Goal: Navigation & Orientation: Find specific page/section

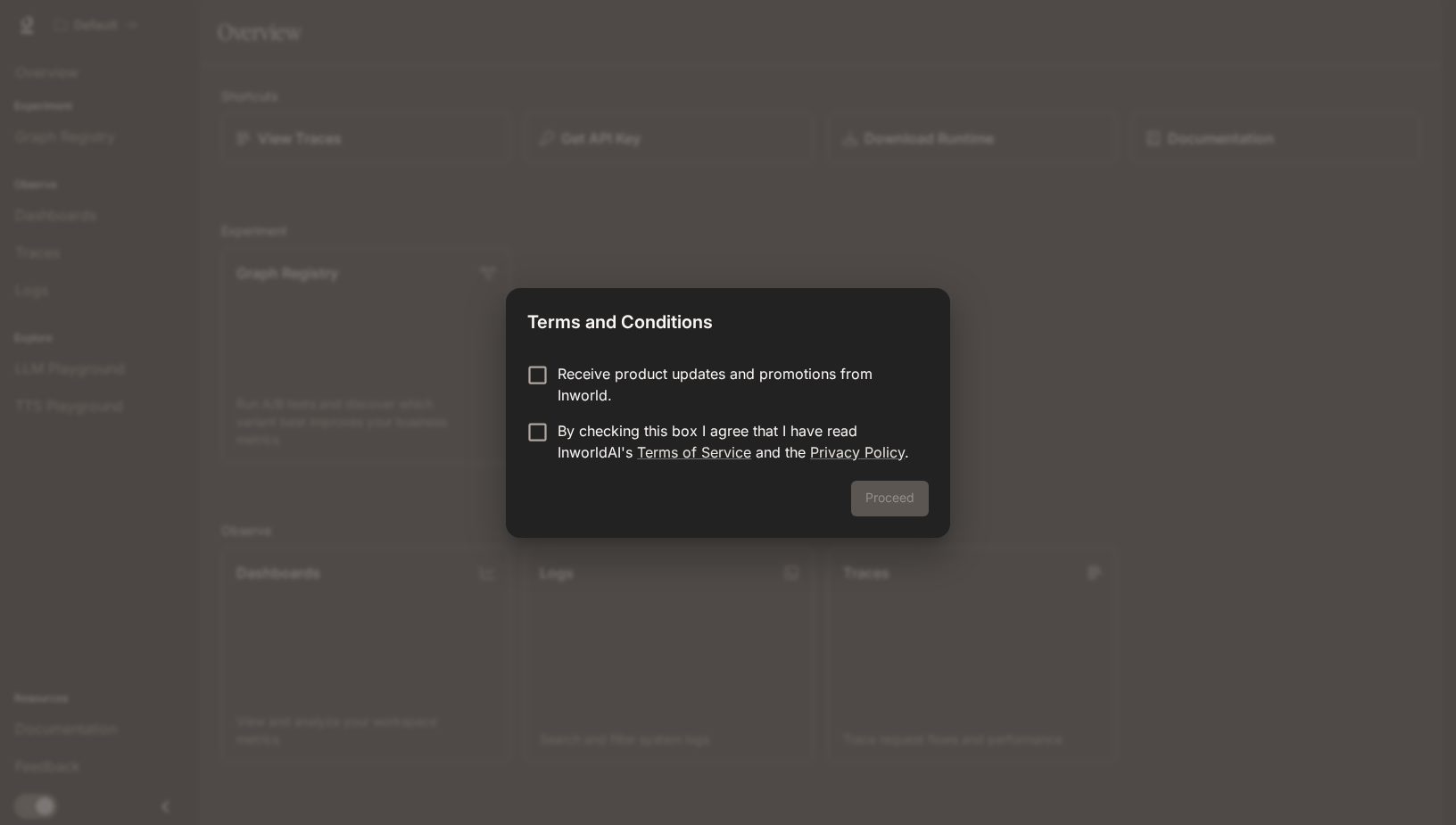
click at [664, 393] on p "Receive product updates and promotions from Inworld." at bounding box center [736, 384] width 357 height 43
click at [649, 447] on link "Terms of Service" at bounding box center [693, 452] width 114 height 18
click at [877, 501] on button "Proceed" at bounding box center [890, 499] width 77 height 36
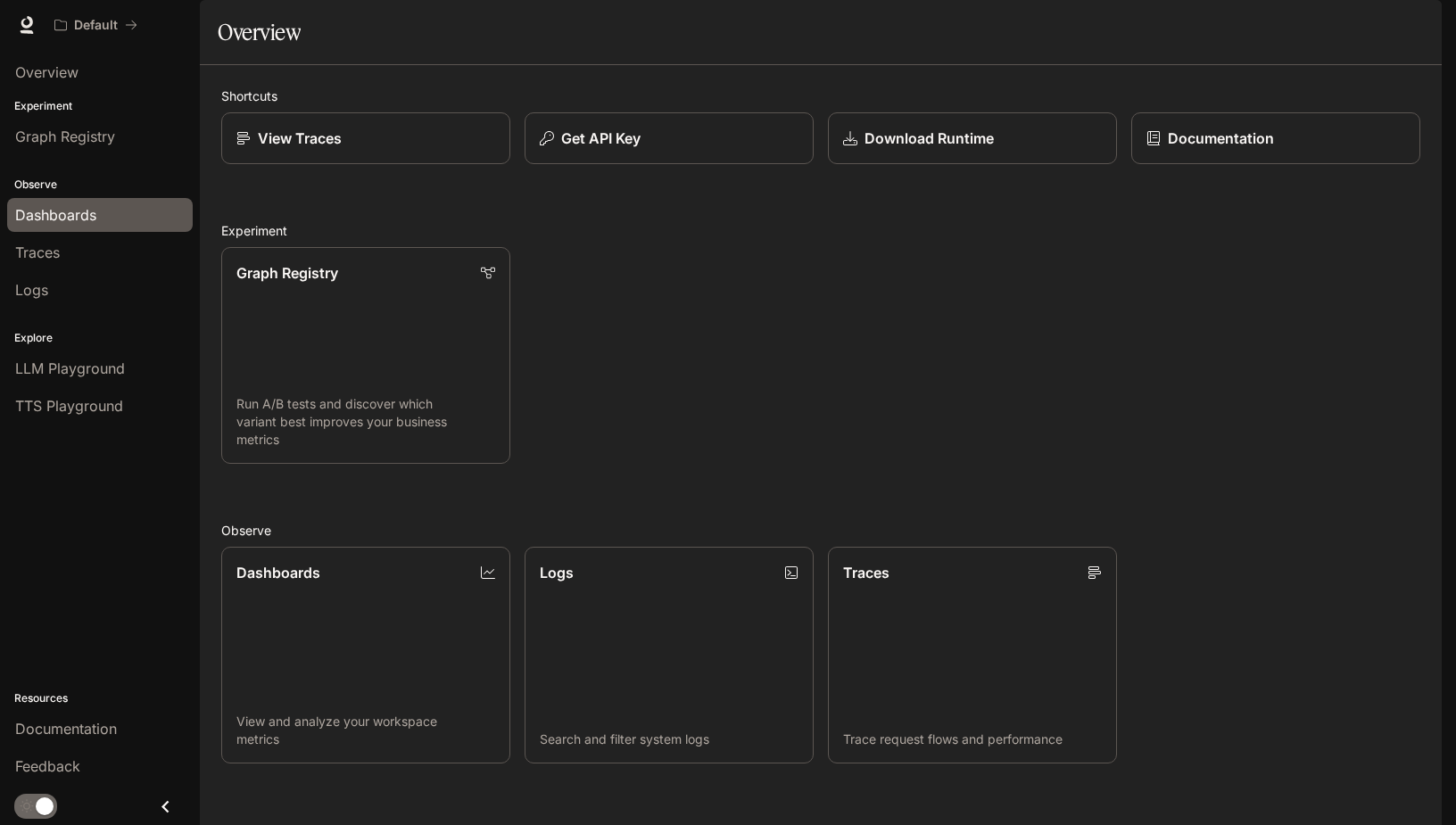
click at [98, 209] on div "Dashboards" at bounding box center [99, 215] width 170 height 22
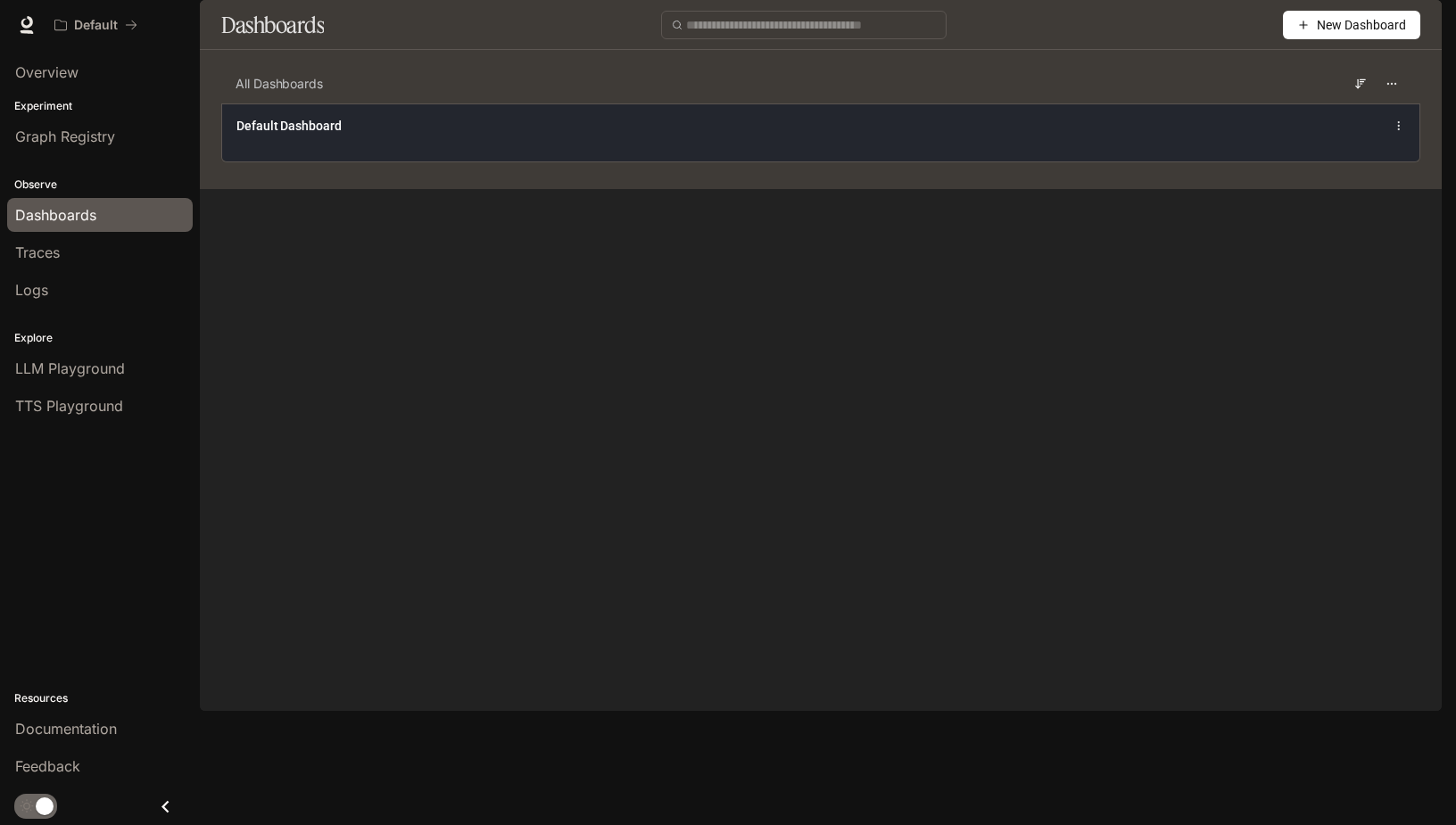
click at [492, 162] on div "Default Dashboard" at bounding box center [820, 132] width 1197 height 58
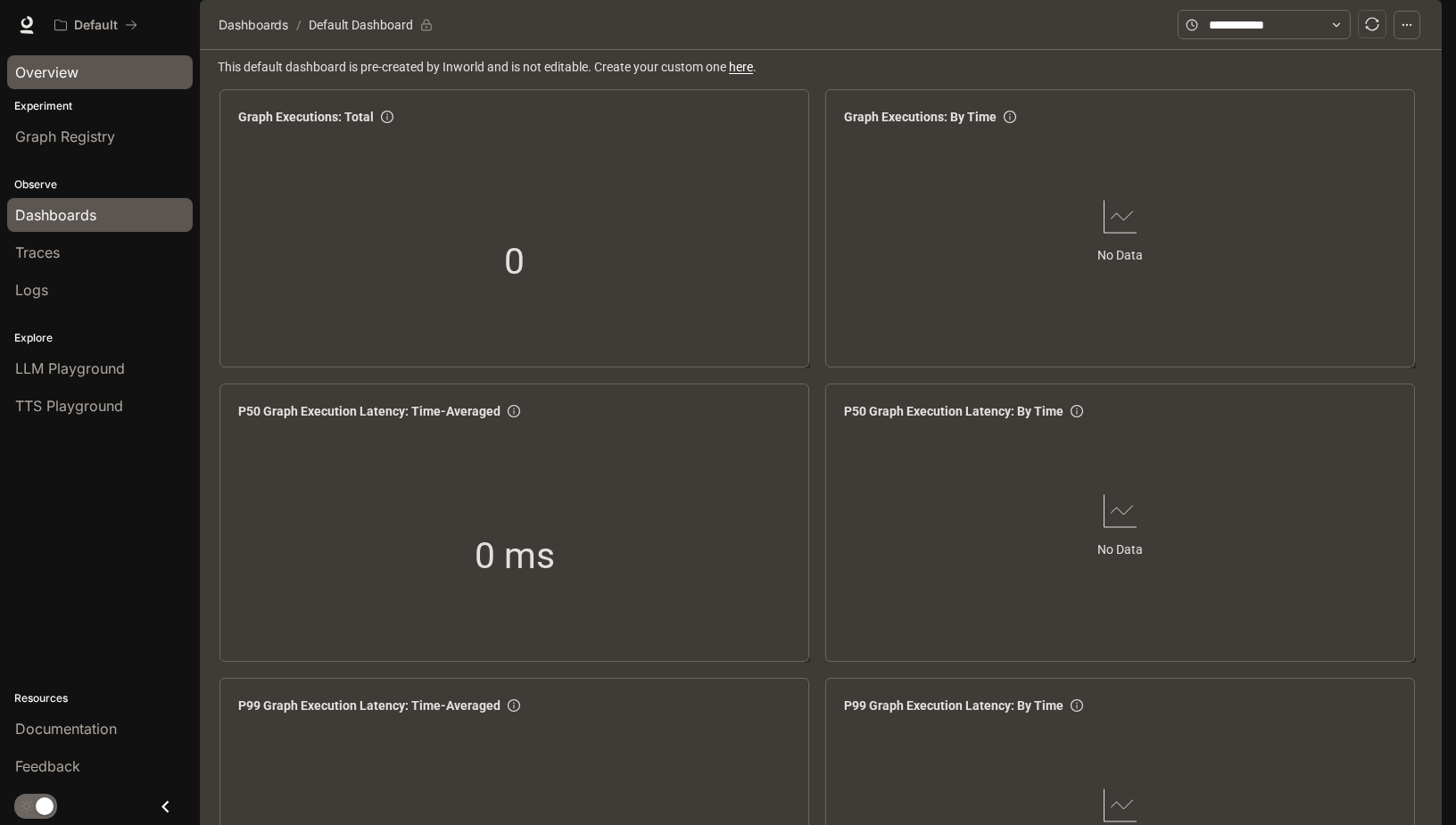
click at [110, 58] on link "Overview" at bounding box center [99, 72] width 185 height 34
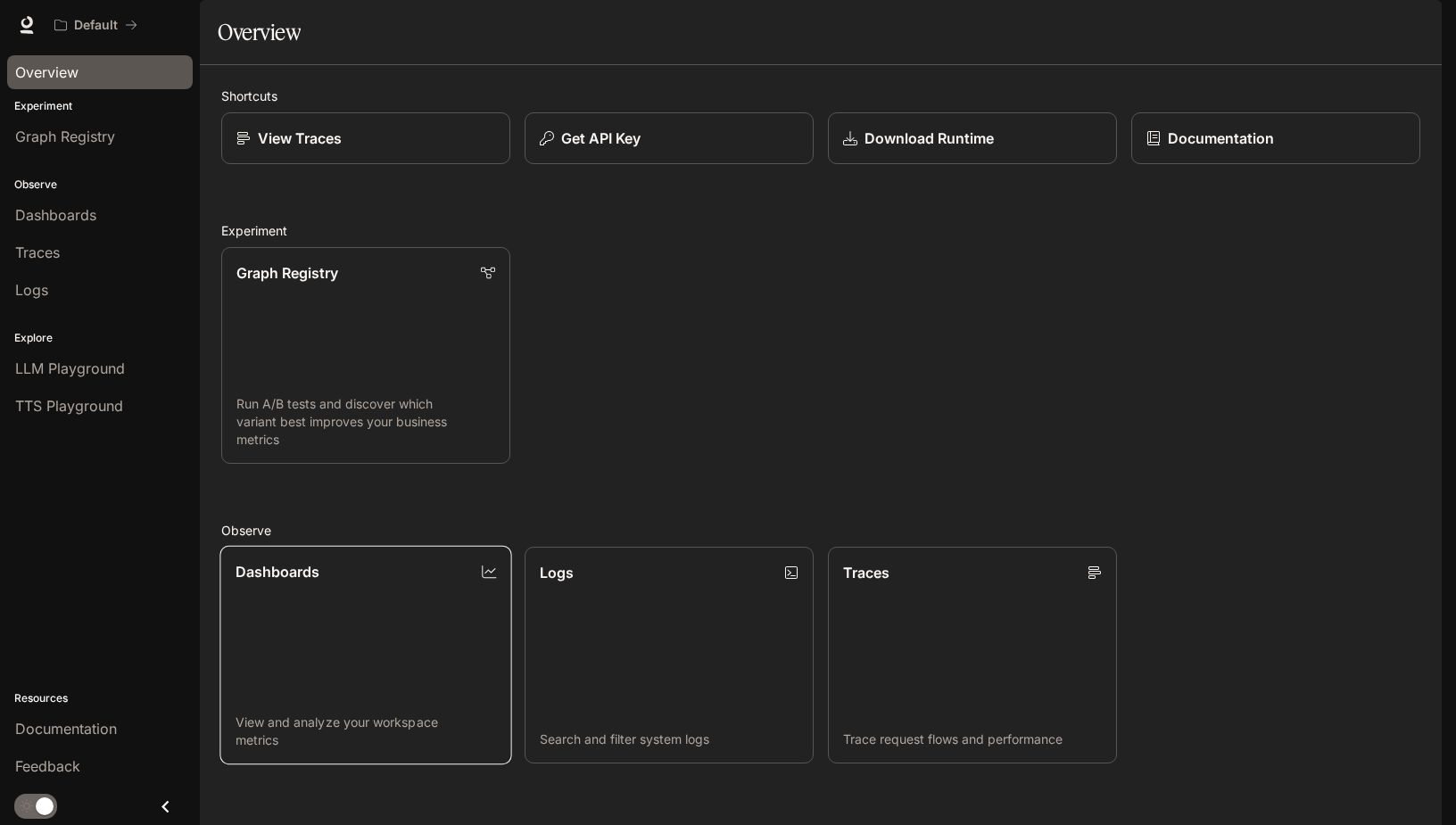
scroll to position [178, 0]
